Goal: Use online tool/utility: Use online tool/utility

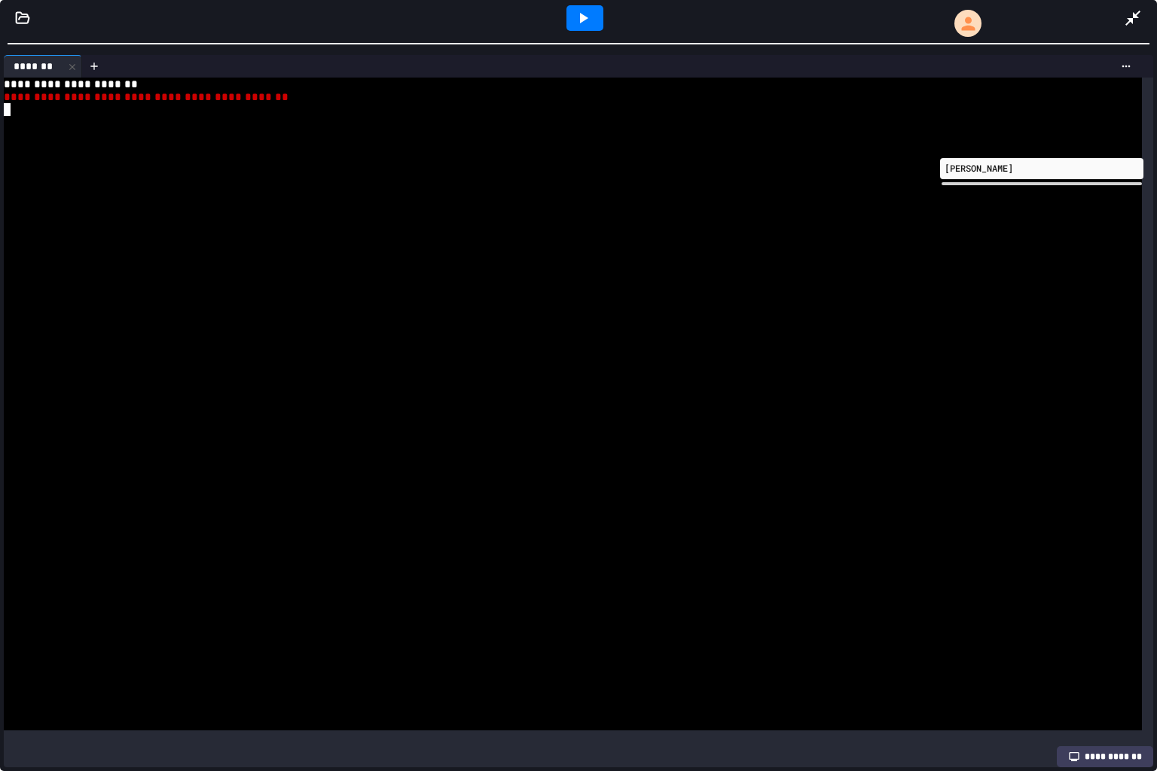
click at [578, 8] on div at bounding box center [584, 18] width 37 height 26
click at [185, 95] on div at bounding box center [566, 96] width 1125 height 13
type textarea "*"
